Goal: Information Seeking & Learning: Learn about a topic

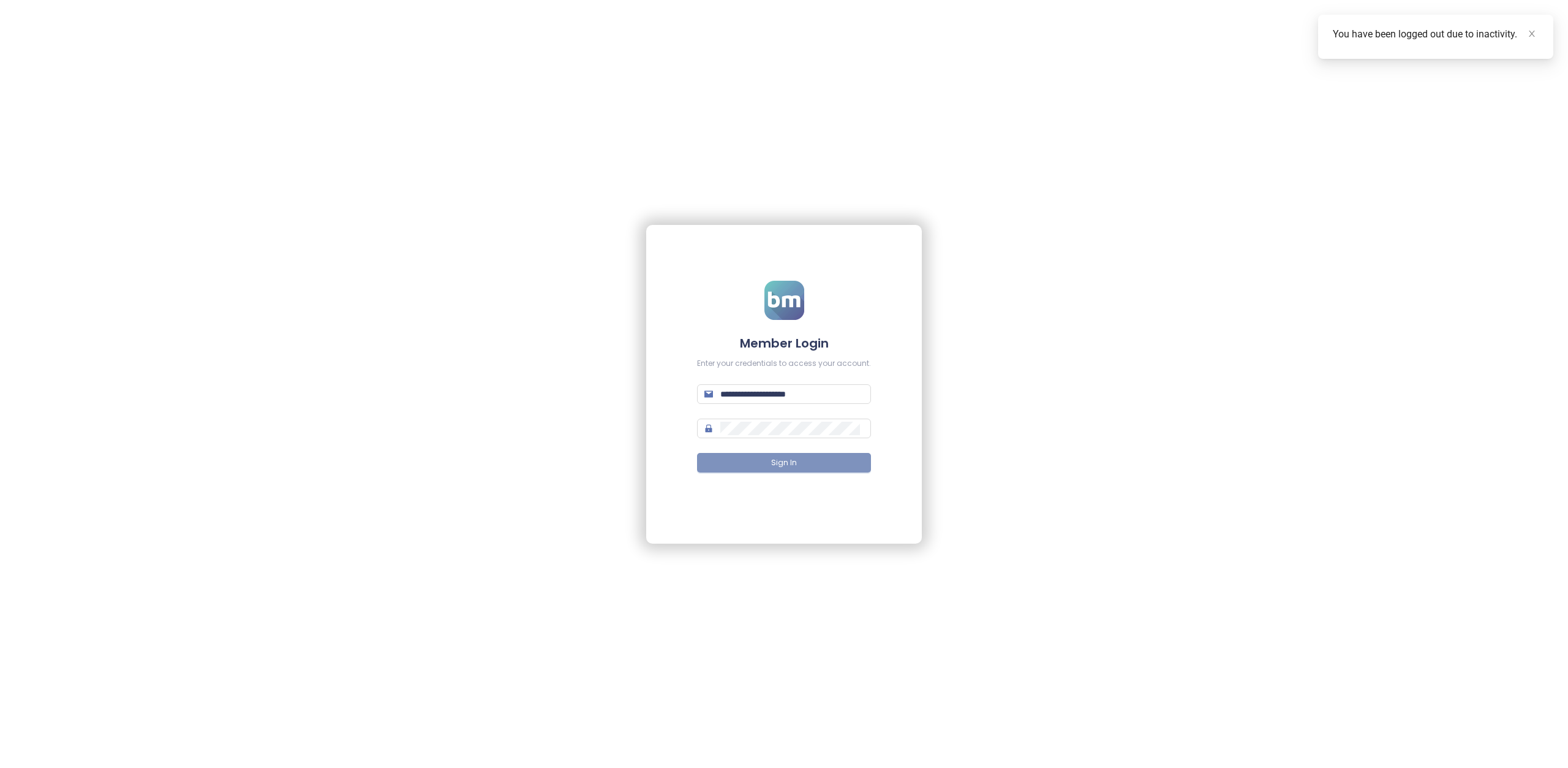
click at [772, 466] on span "Sign In" at bounding box center [784, 462] width 25 height 11
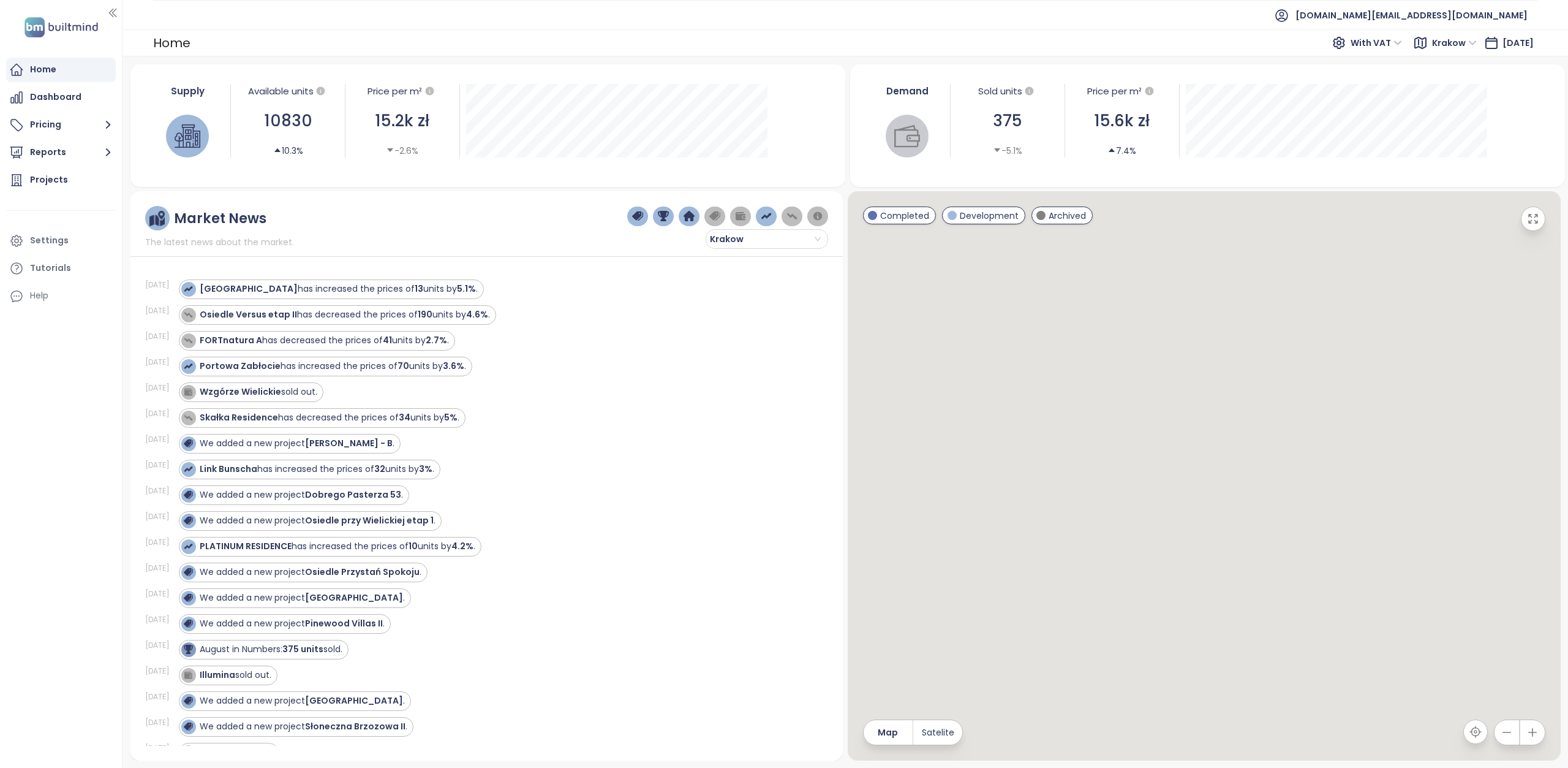
click at [1446, 45] on span "Krakow" at bounding box center [1454, 43] width 45 height 18
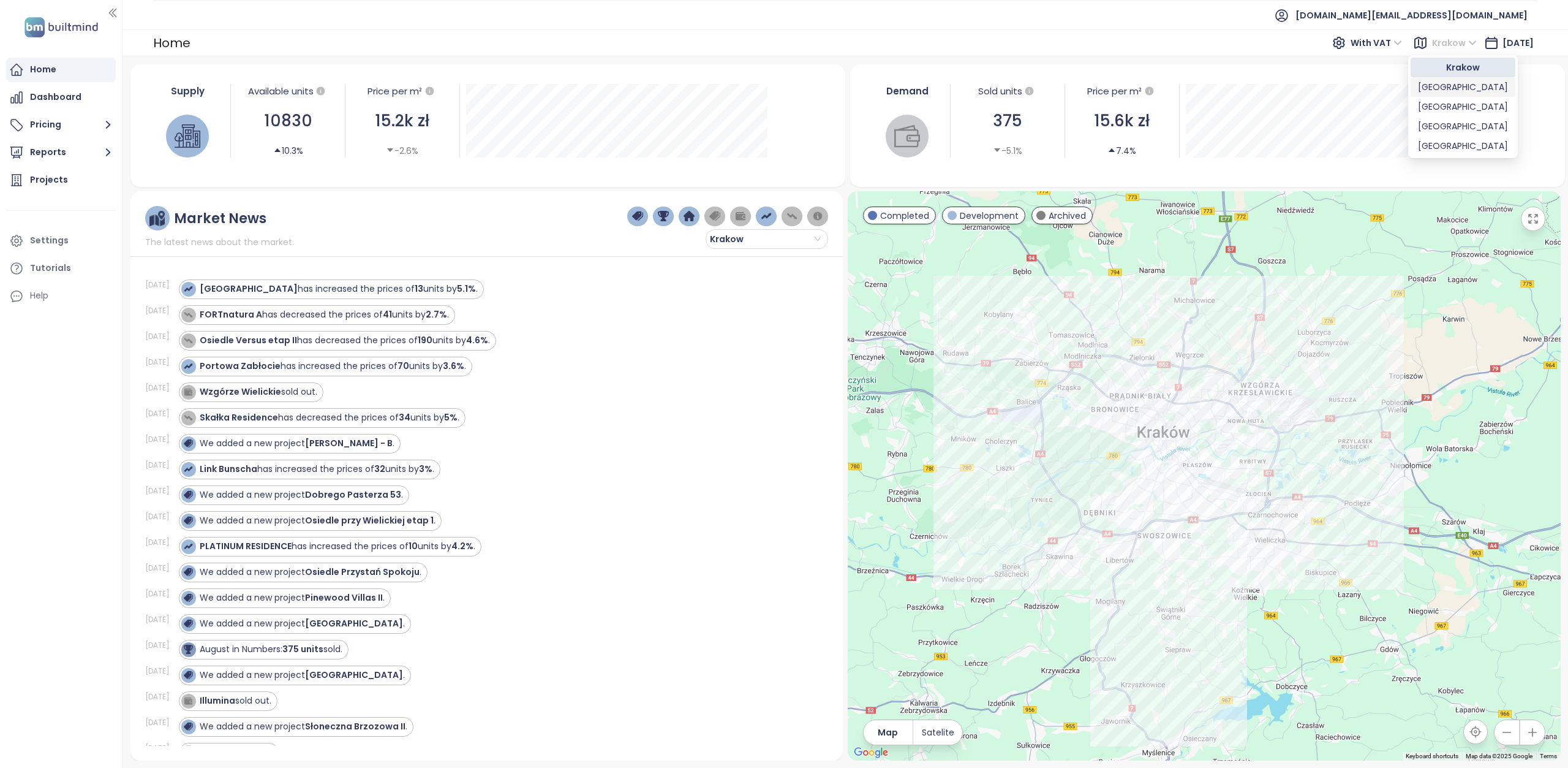
drag, startPoint x: 1442, startPoint y: 87, endPoint x: 1203, endPoint y: 42, distance: 243.2
click at [1442, 87] on div "[GEOGRAPHIC_DATA]" at bounding box center [1462, 86] width 90 height 13
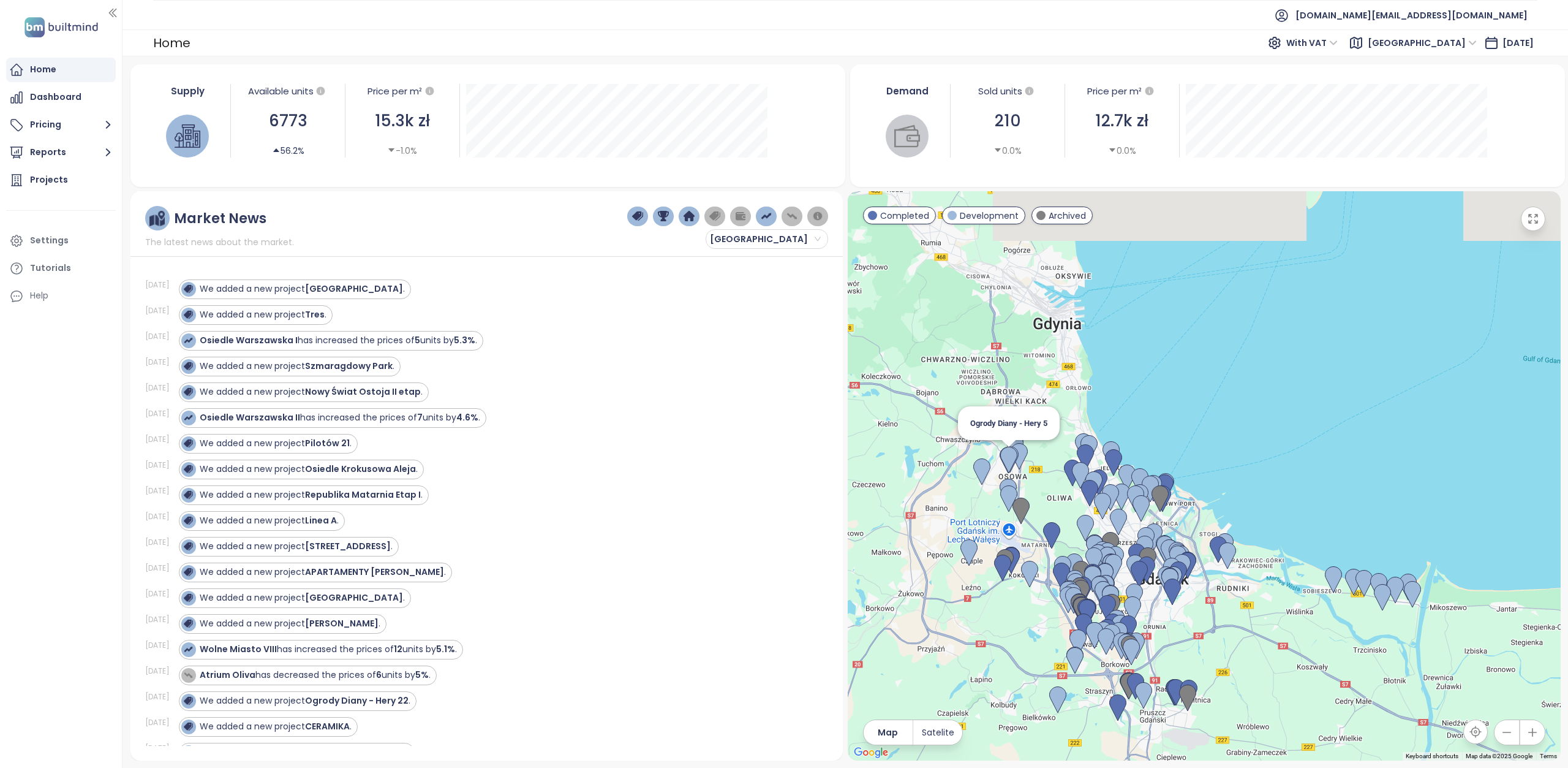
drag, startPoint x: 1028, startPoint y: 338, endPoint x: 1013, endPoint y: 458, distance: 120.9
click at [1013, 458] on img at bounding box center [1009, 460] width 27 height 37
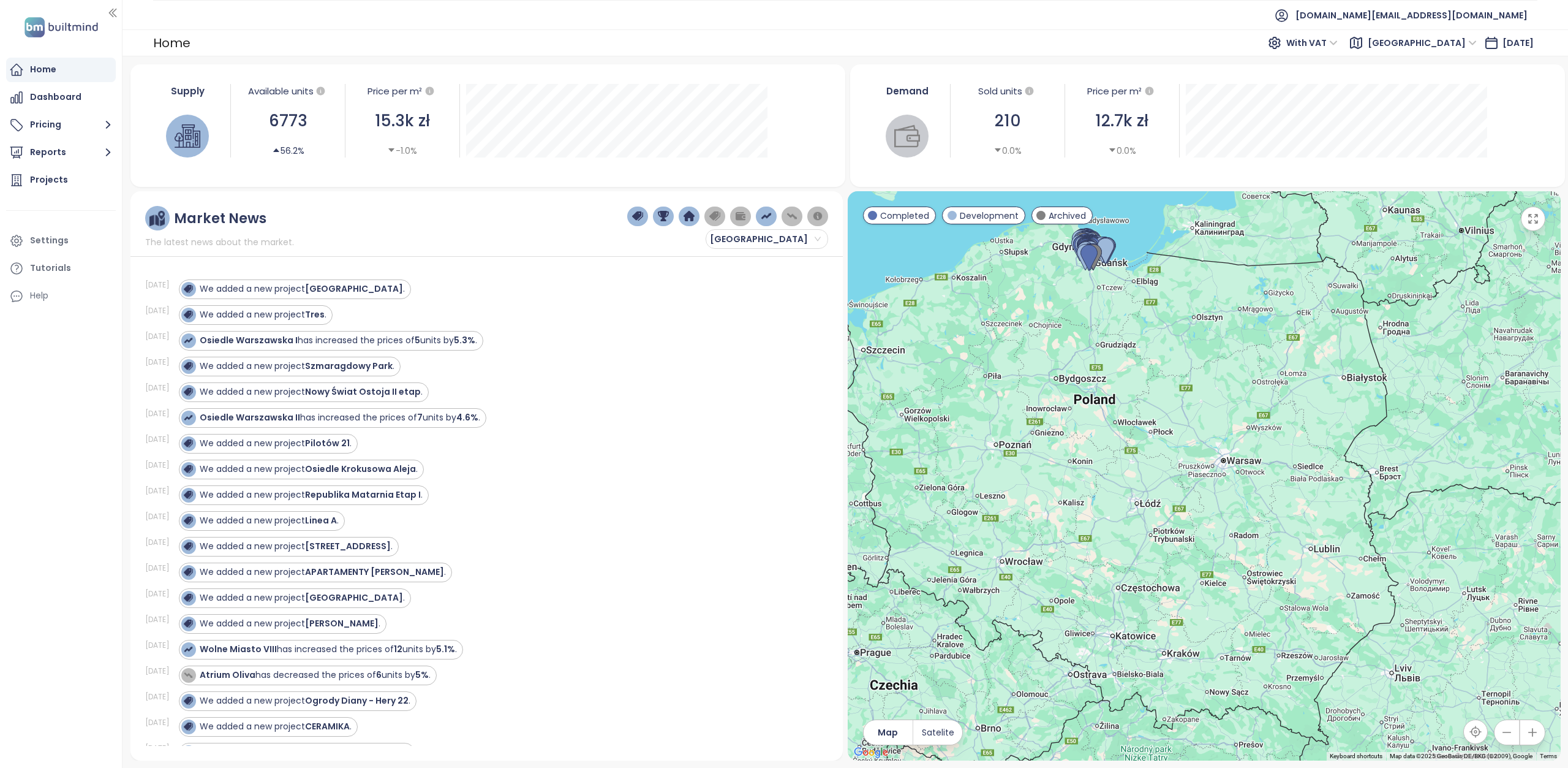
drag, startPoint x: 1191, startPoint y: 604, endPoint x: 1131, endPoint y: 327, distance: 283.4
click at [1131, 327] on div at bounding box center [1205, 475] width 713 height 569
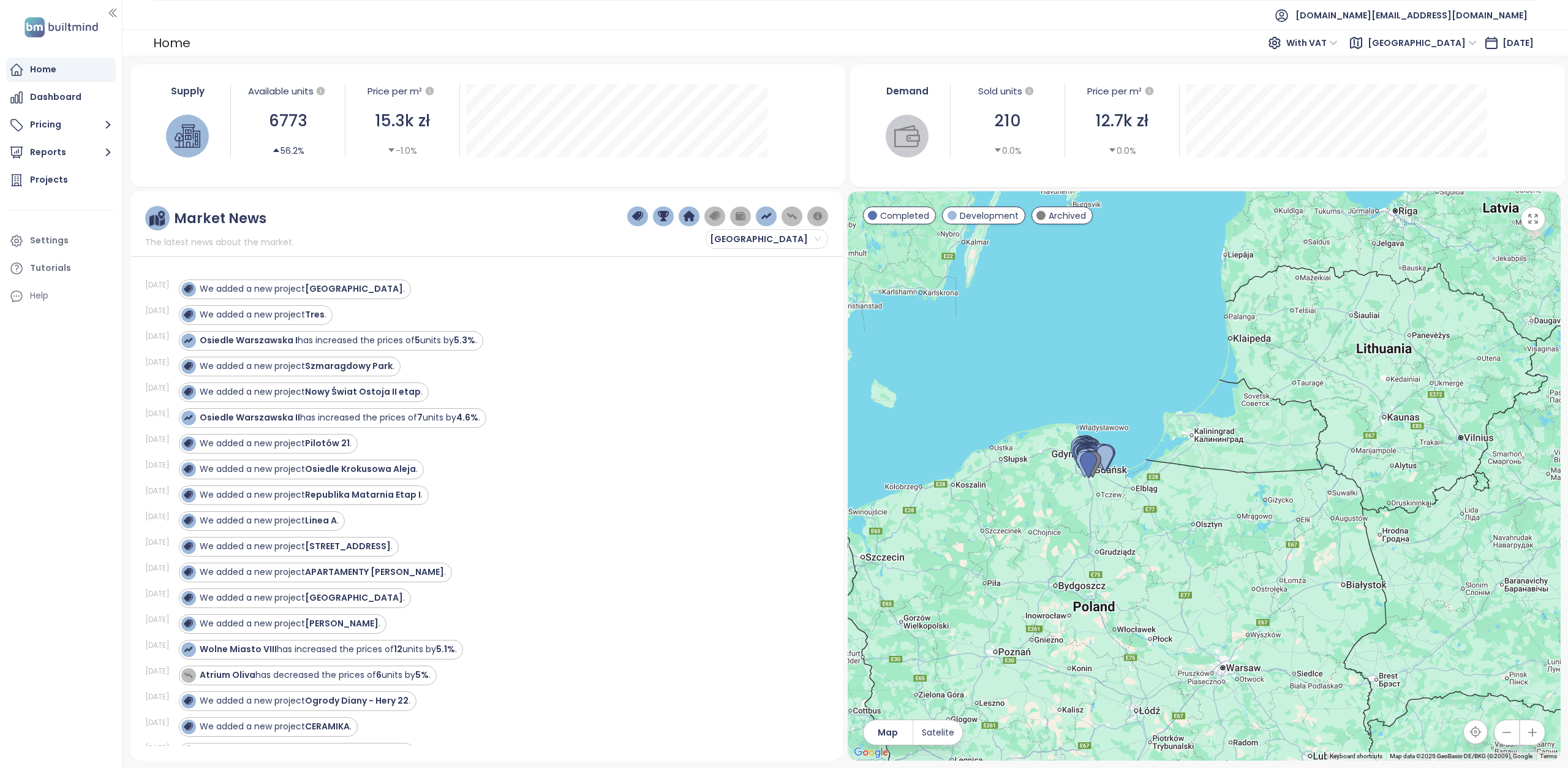
drag, startPoint x: 1089, startPoint y: 291, endPoint x: 1088, endPoint y: 503, distance: 212.0
click at [1088, 503] on div at bounding box center [1205, 475] width 713 height 569
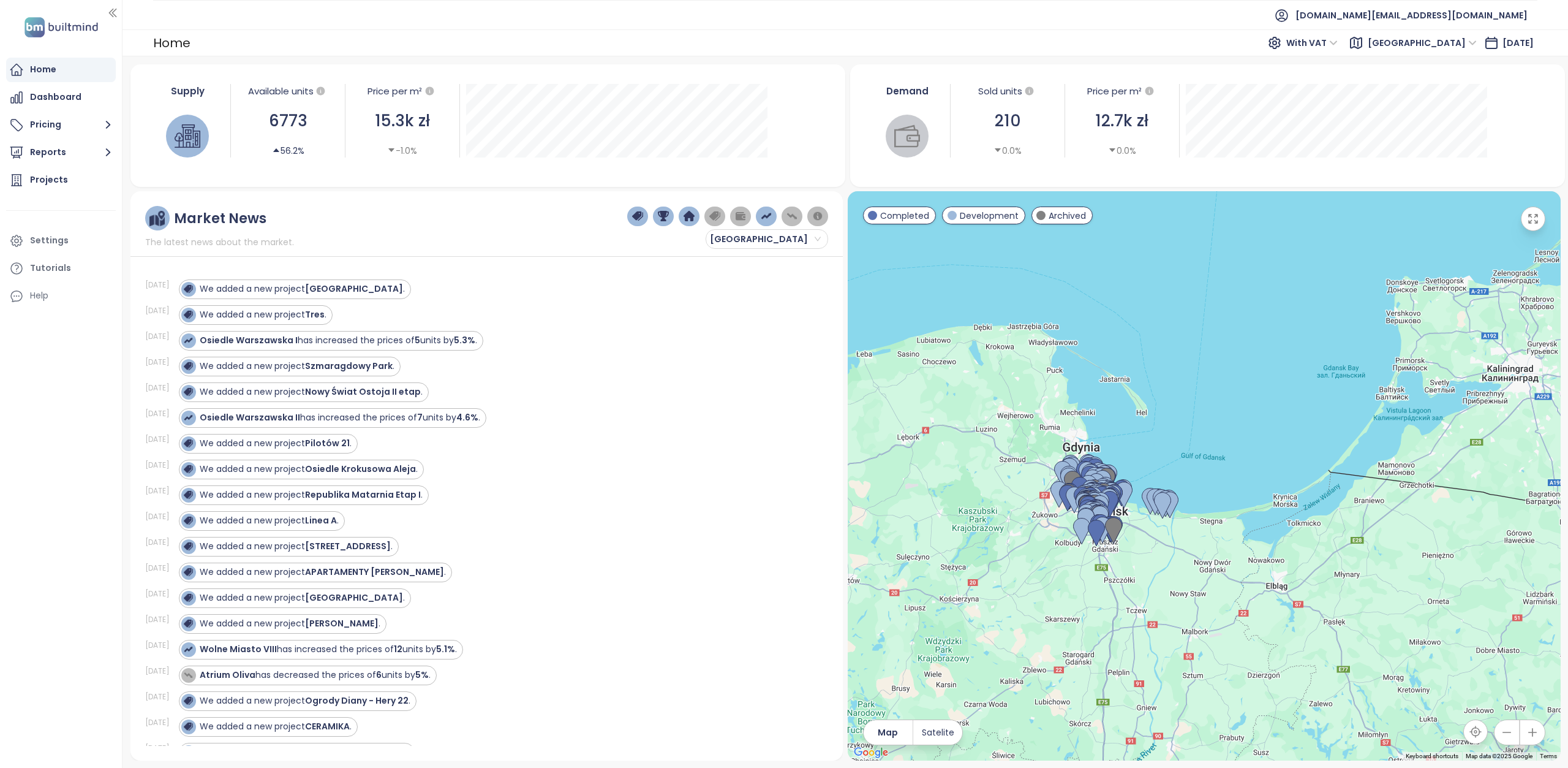
drag, startPoint x: 1143, startPoint y: 545, endPoint x: 1126, endPoint y: 515, distance: 34.5
click at [1270, 572] on div at bounding box center [1205, 475] width 713 height 569
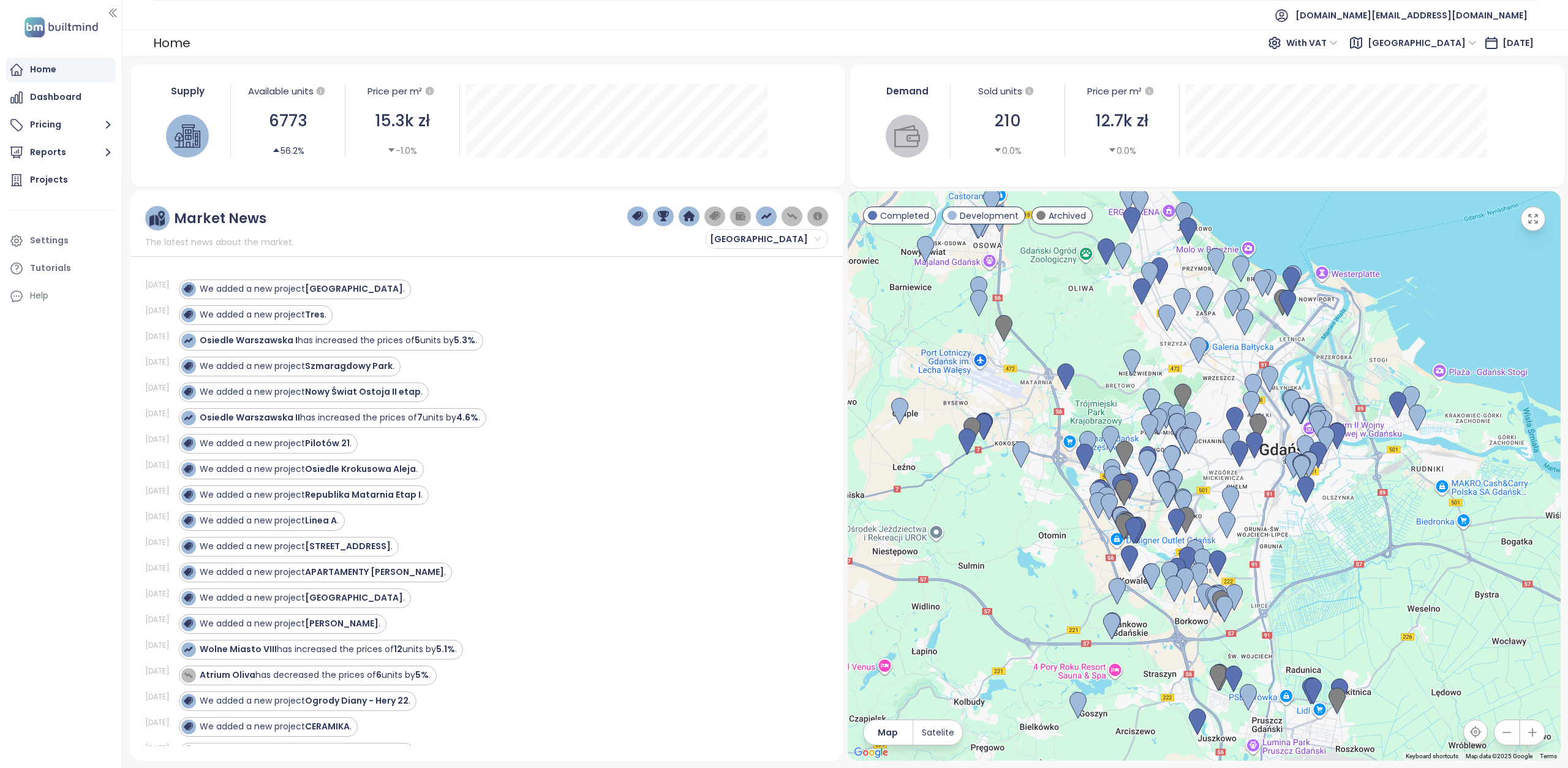
drag, startPoint x: 1101, startPoint y: 321, endPoint x: 1083, endPoint y: 335, distance: 22.8
click at [1083, 335] on div at bounding box center [1205, 475] width 713 height 569
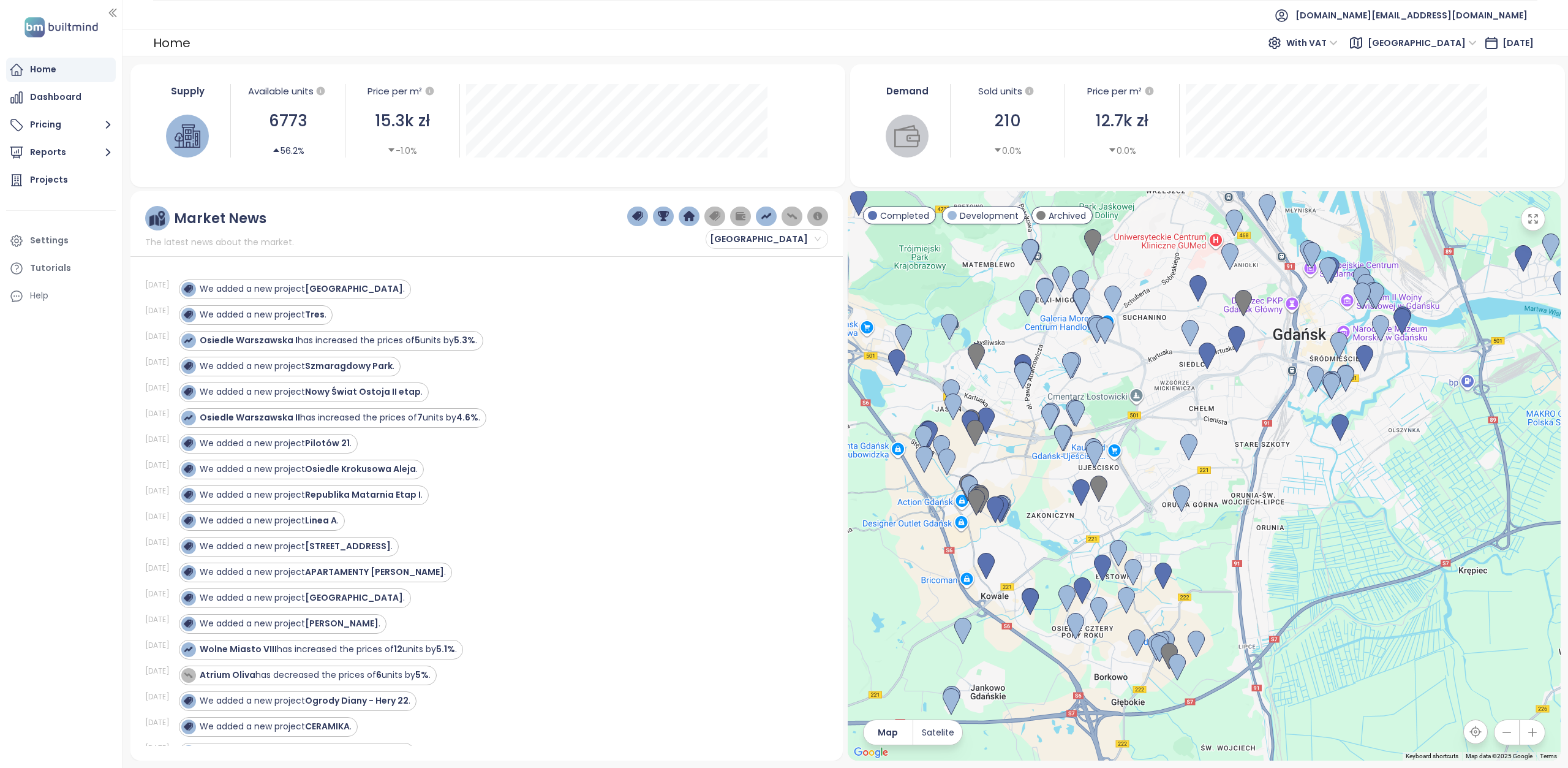
drag, startPoint x: 1072, startPoint y: 440, endPoint x: 1170, endPoint y: 371, distance: 119.9
click at [1170, 371] on div at bounding box center [1205, 475] width 713 height 569
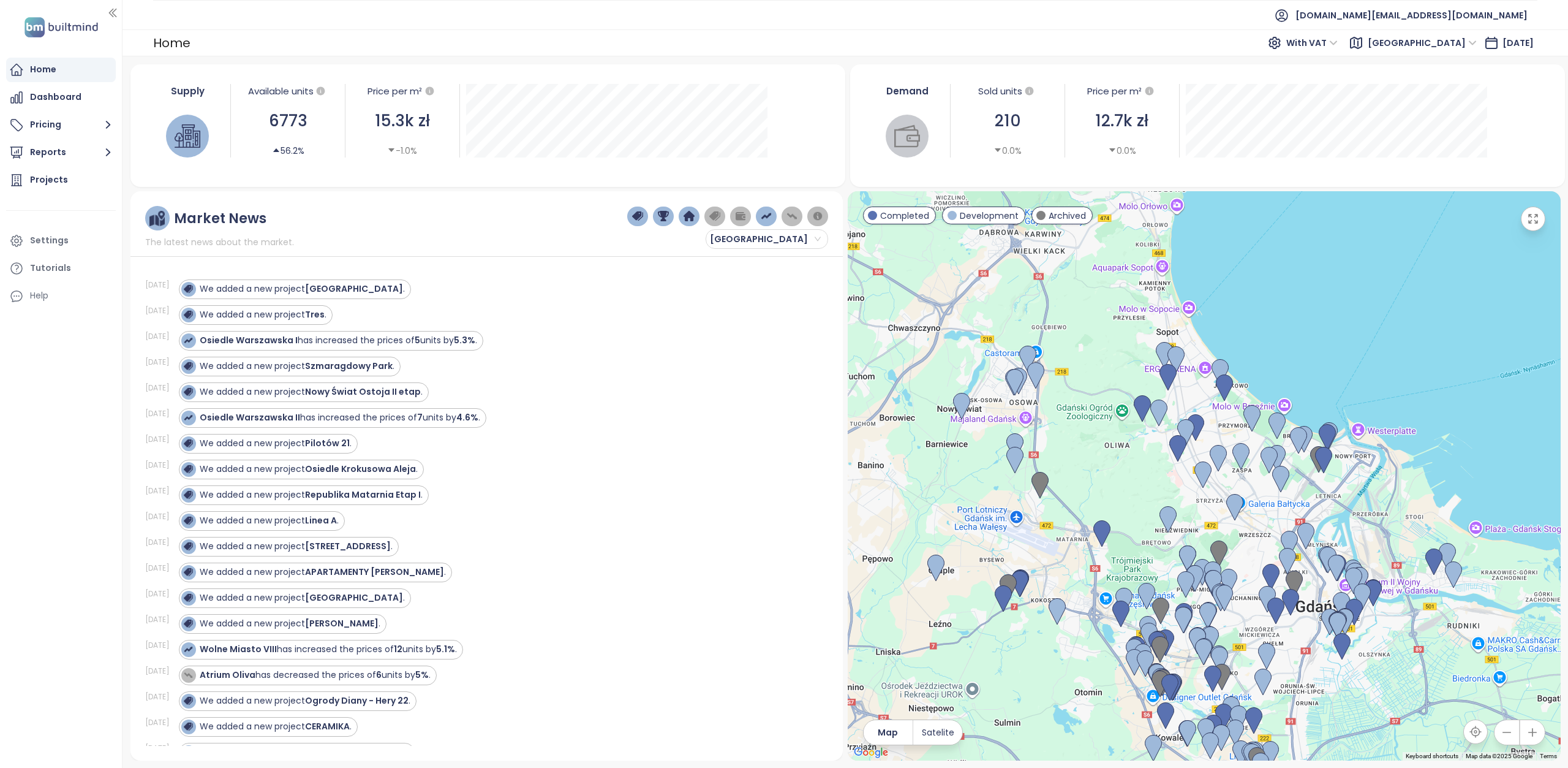
drag, startPoint x: 1219, startPoint y: 272, endPoint x: 1150, endPoint y: 494, distance: 232.5
click at [1150, 494] on div at bounding box center [1205, 475] width 713 height 569
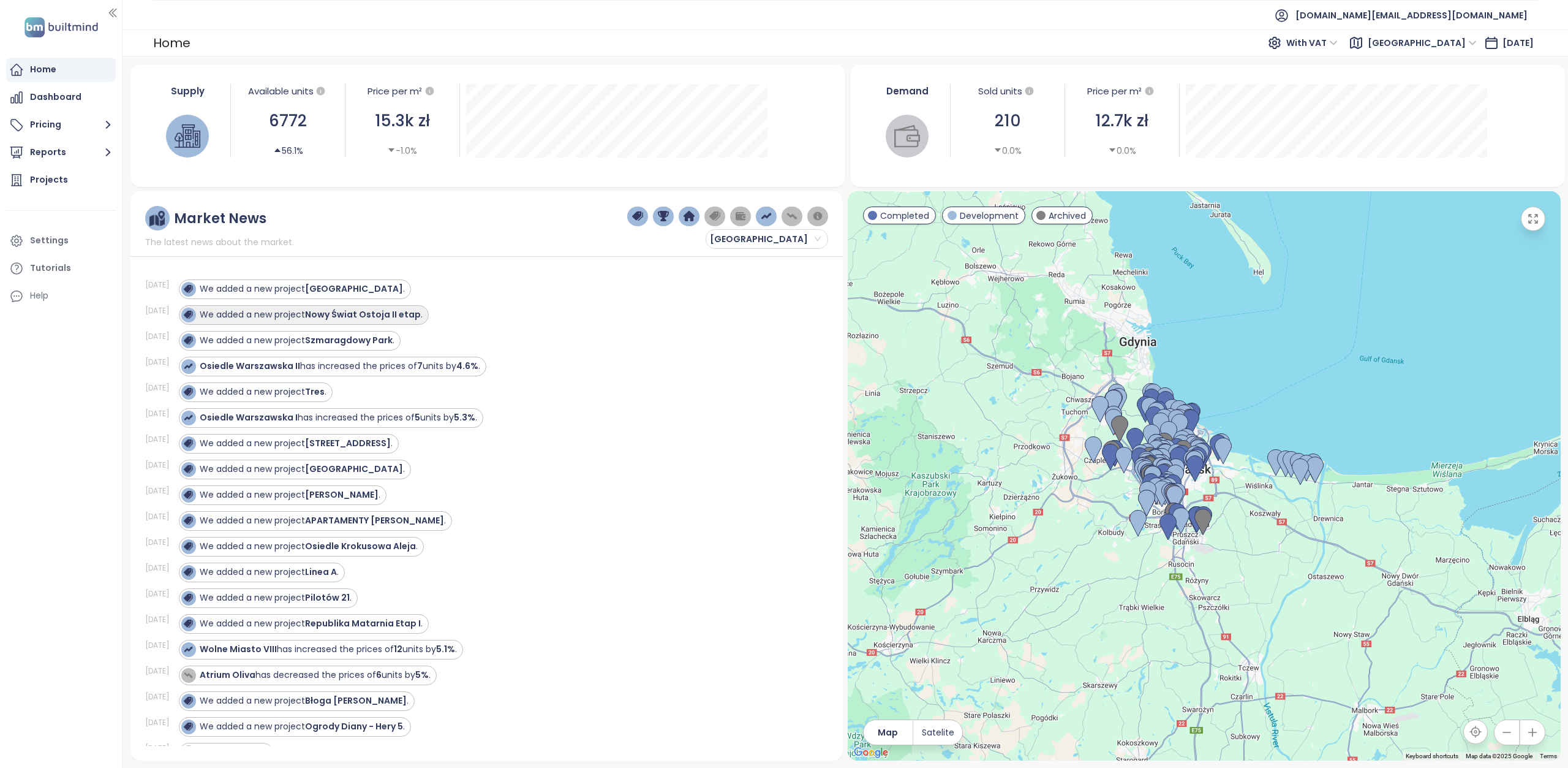
click at [371, 319] on strong "Nowy Świat Ostoja II etap" at bounding box center [363, 315] width 116 height 12
click at [373, 313] on strong "Nowy Świat Ostoja II etap" at bounding box center [363, 315] width 116 height 12
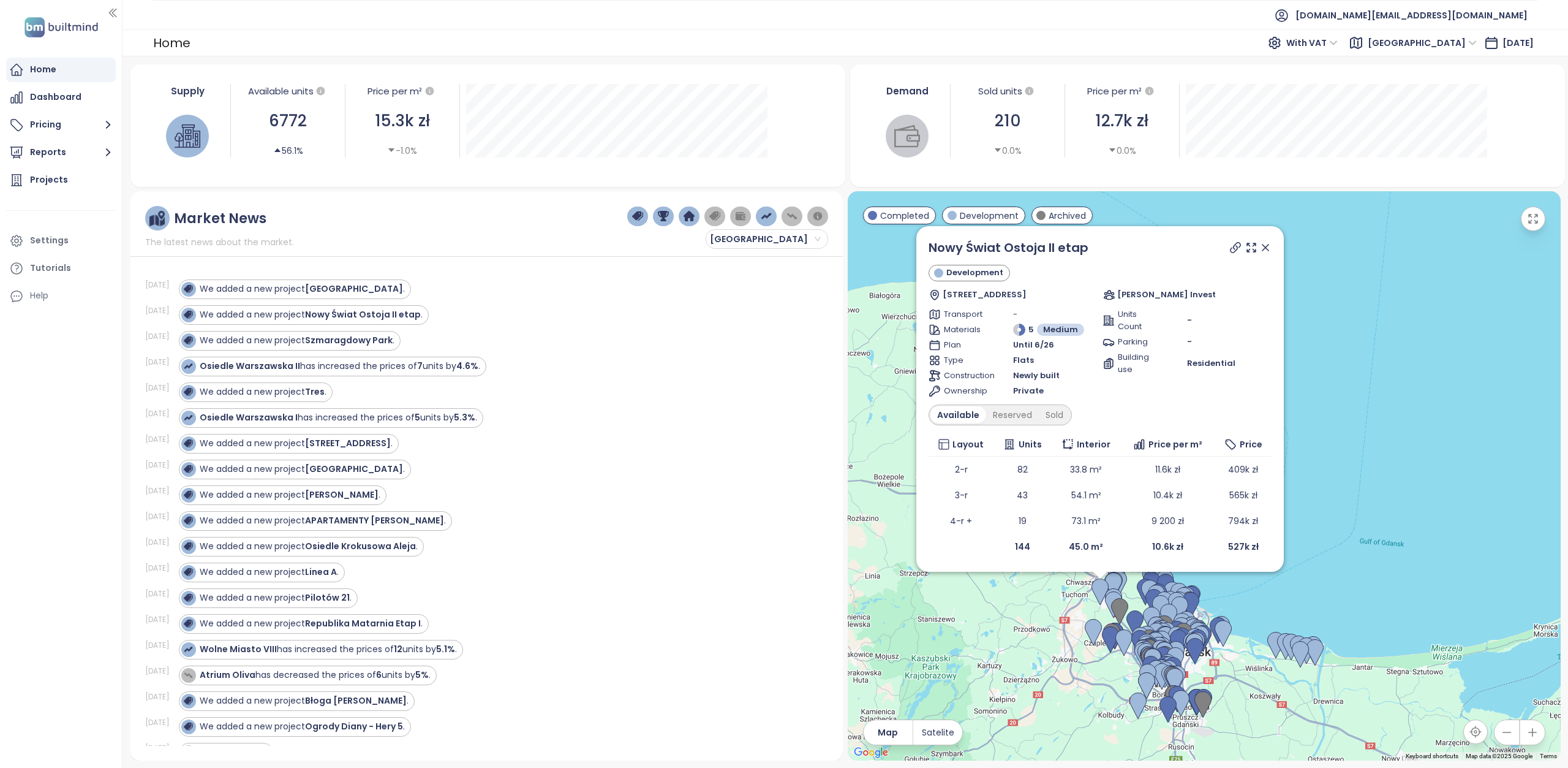
click at [783, 246] on icon at bounding box center [1266, 247] width 12 height 12
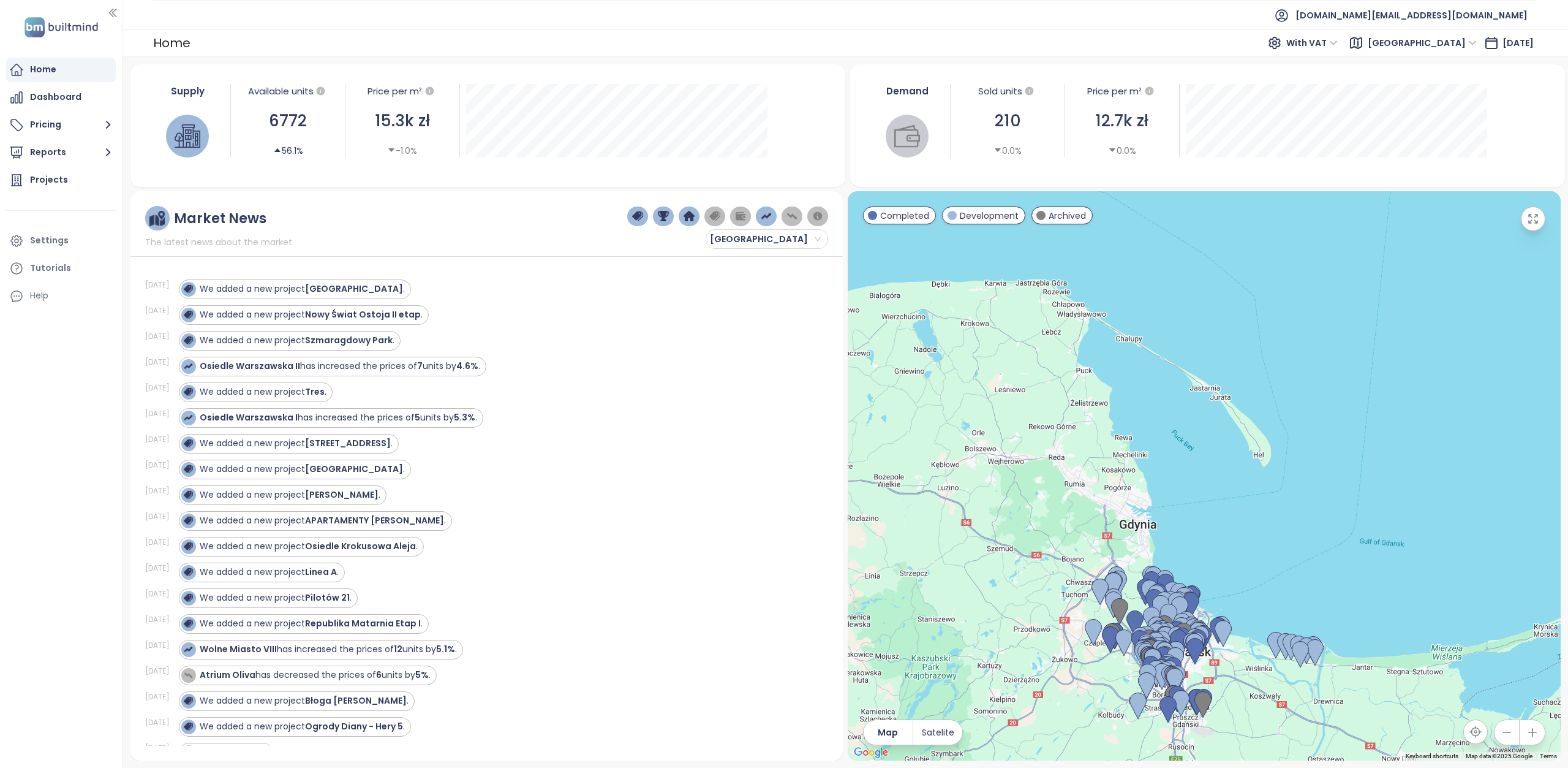
click at [783, 214] on span "Archived" at bounding box center [1067, 215] width 38 height 13
